Goal: Find specific fact: Find contact information

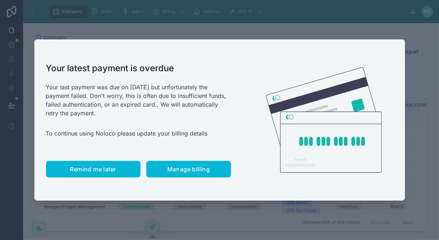
click at [97, 174] on button "Remind me later" at bounding box center [93, 169] width 94 height 17
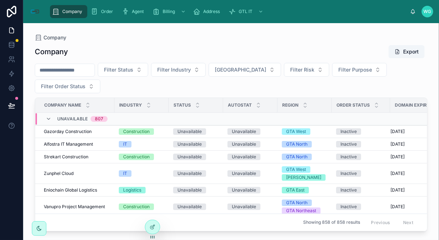
click at [68, 73] on input "text" at bounding box center [64, 70] width 59 height 10
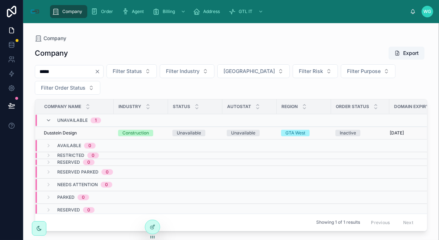
type input "*****"
click at [73, 133] on span "Dusstein Design" at bounding box center [60, 133] width 33 height 6
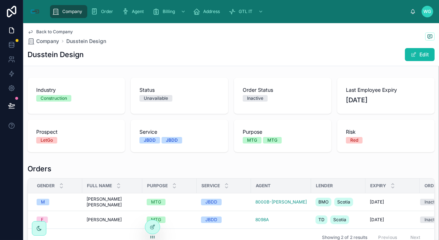
scroll to position [121, 0]
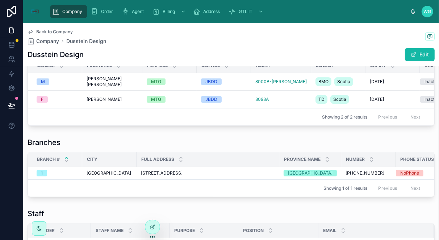
click at [154, 187] on div "Showing 1 of 1 results Previous Next" at bounding box center [231, 188] width 406 height 17
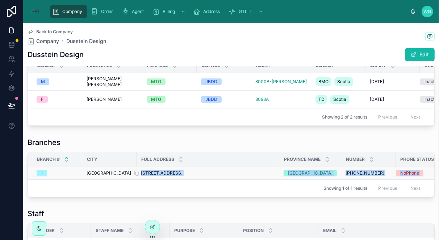
drag, startPoint x: 138, startPoint y: 176, endPoint x: 261, endPoint y: 180, distance: 122.8
click at [266, 185] on div "Branch # City Full Address Province Name Number Phone Status [GEOGRAPHIC_DATA][…" at bounding box center [231, 174] width 406 height 45
click at [145, 192] on div "Showing 1 of 1 results Previous Next" at bounding box center [231, 188] width 406 height 17
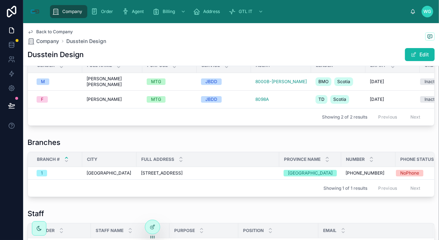
click at [138, 185] on div "Branch # City Full Address Province Name Number Phone Status [GEOGRAPHIC_DATA][…" at bounding box center [231, 174] width 406 height 45
click at [140, 180] on td "[STREET_ADDRESS][GEOGRAPHIC_DATA][STREET_ADDRESS]" at bounding box center [207, 173] width 143 height 13
drag, startPoint x: 140, startPoint y: 179, endPoint x: 265, endPoint y: 180, distance: 124.9
click at [265, 180] on td "[STREET_ADDRESS][GEOGRAPHIC_DATA][STREET_ADDRESS]" at bounding box center [207, 173] width 143 height 13
copy span "[STREET_ADDRESS]"
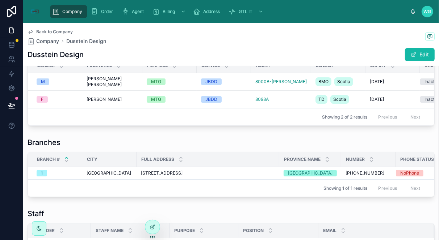
click at [289, 51] on div "Dusstein Design Edit" at bounding box center [231, 55] width 407 height 14
click at [106, 56] on div "Dusstein Design Edit" at bounding box center [231, 55] width 407 height 14
copy div "Dusstein Design"
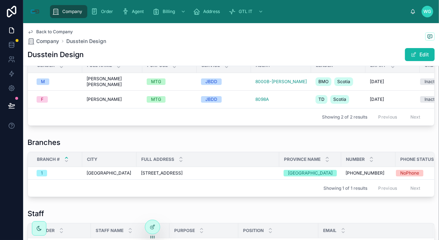
click at [346, 41] on div "Back to Company Company Dusstein Design" at bounding box center [231, 37] width 407 height 16
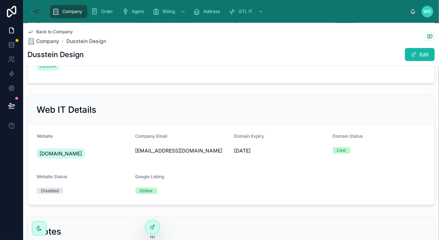
scroll to position [563, 0]
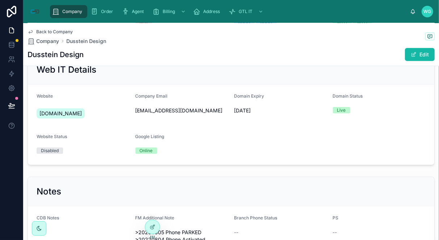
click at [70, 119] on div "[DOMAIN_NAME]" at bounding box center [61, 114] width 48 height 10
click at [62, 117] on span "[DOMAIN_NAME]" at bounding box center [60, 113] width 42 height 7
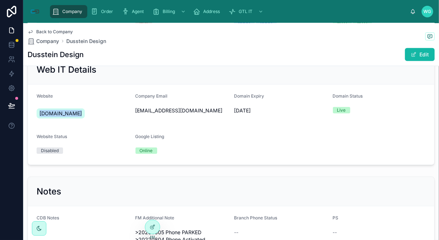
copy span "[DOMAIN_NAME]"
